Goal: Navigation & Orientation: Find specific page/section

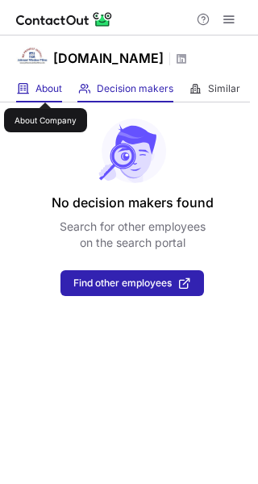
click at [45, 88] on span "About" at bounding box center [48, 88] width 27 height 13
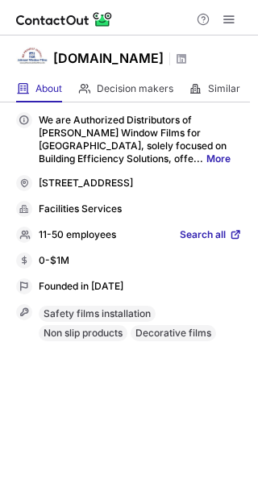
click at [200, 243] on span "Search all" at bounding box center [203, 235] width 46 height 15
